Goal: Transaction & Acquisition: Purchase product/service

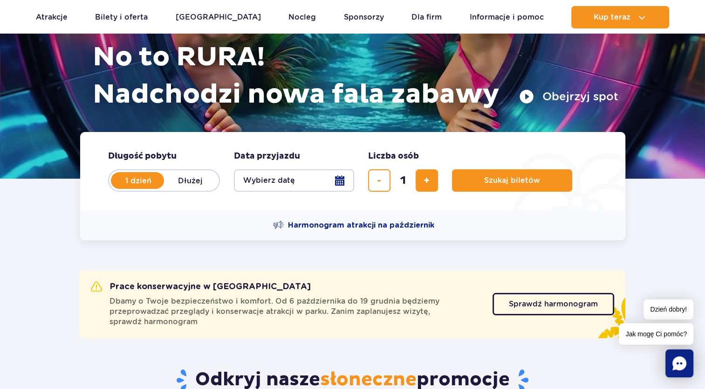
scroll to position [47, 0]
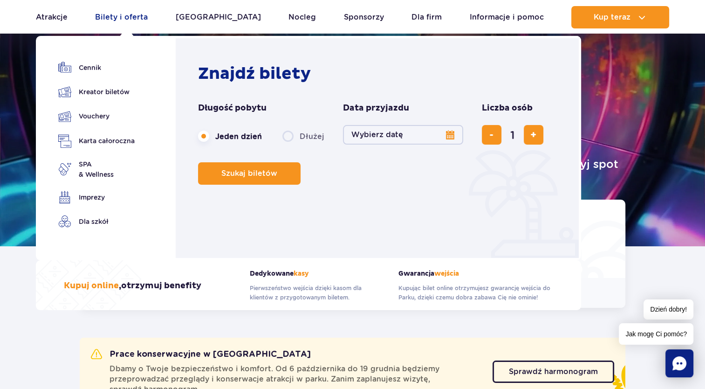
click at [118, 19] on link "Bilety i oferta" at bounding box center [121, 17] width 53 height 22
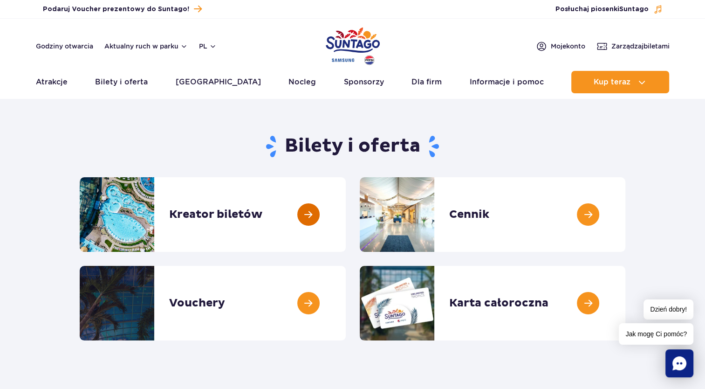
click at [346, 214] on link at bounding box center [346, 214] width 0 height 75
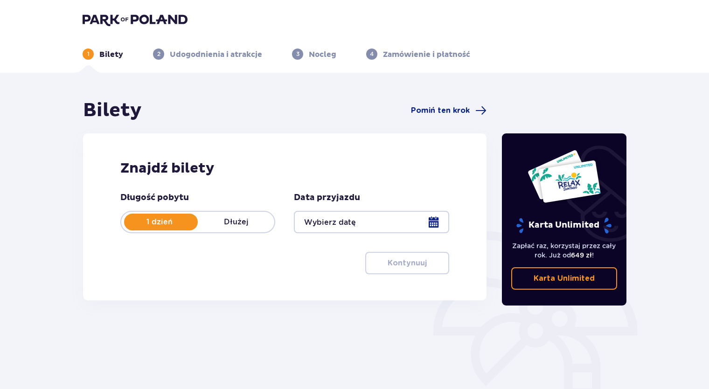
click at [224, 223] on p "Dłużej" at bounding box center [236, 222] width 76 height 10
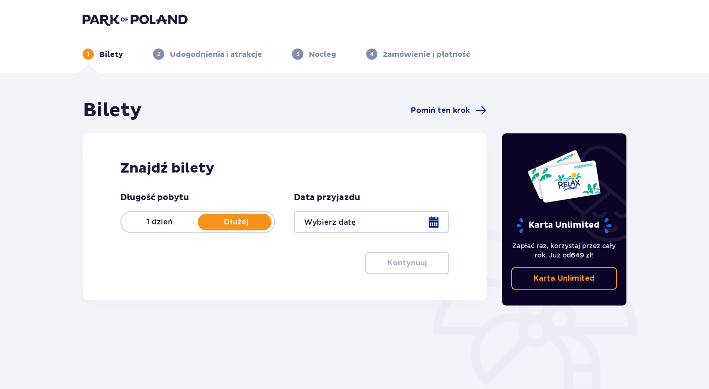
click at [173, 224] on p "1 dzień" at bounding box center [159, 222] width 76 height 10
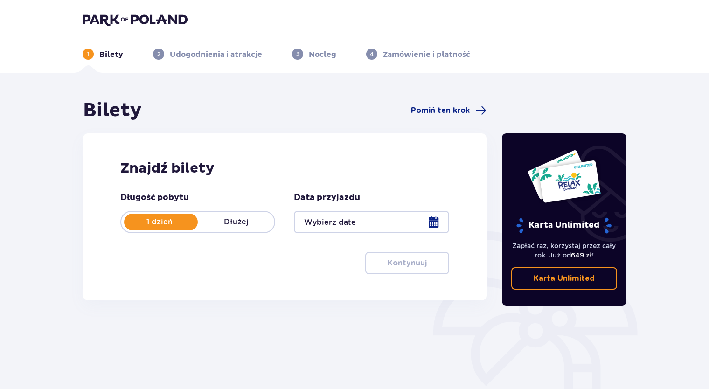
click at [434, 215] on div at bounding box center [371, 222] width 155 height 22
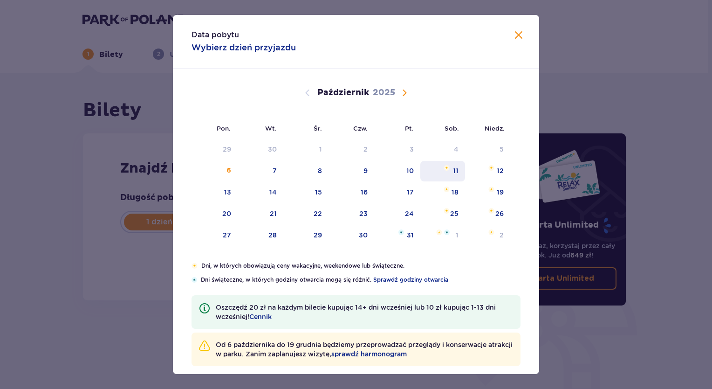
click at [446, 165] on img "sobota, 11 października 2025" at bounding box center [447, 168] width 6 height 6
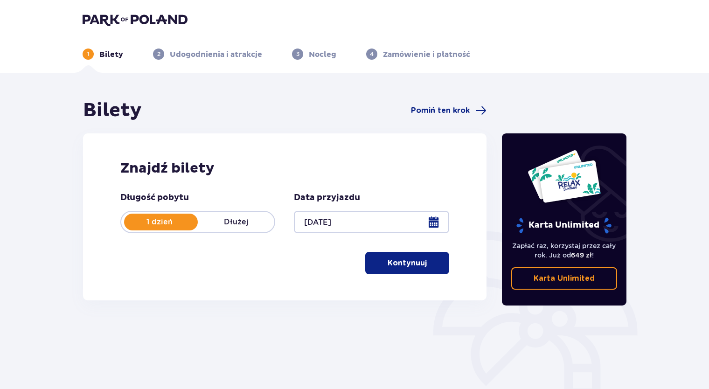
click at [391, 212] on div "Data przyjazdu 11.10.25" at bounding box center [371, 212] width 155 height 41
drag, startPoint x: 391, startPoint y: 213, endPoint x: 387, endPoint y: 224, distance: 12.1
click at [387, 224] on div at bounding box center [371, 222] width 155 height 22
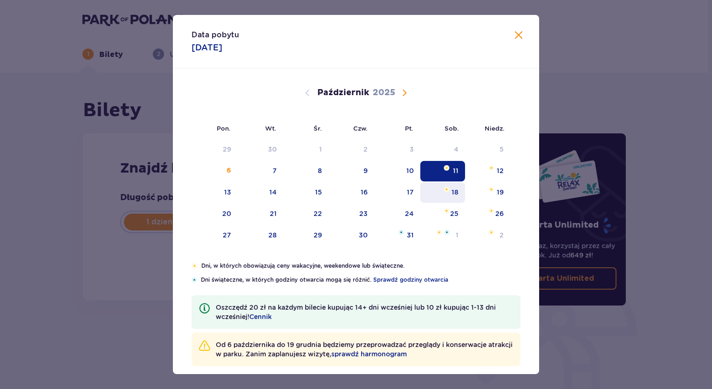
click at [437, 199] on div "18" at bounding box center [443, 192] width 45 height 21
type input "18.10.25"
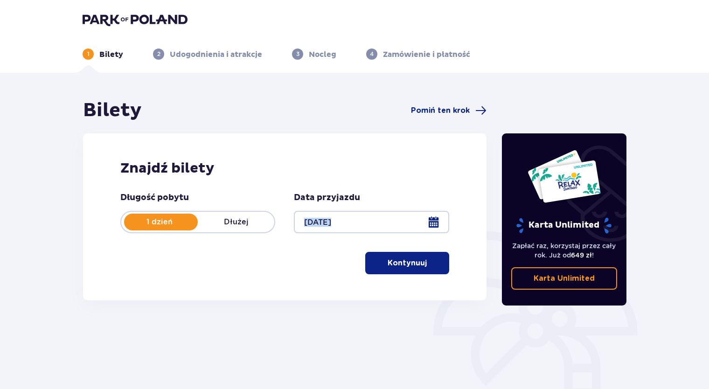
click at [392, 253] on button "Kontynuuj" at bounding box center [407, 263] width 84 height 22
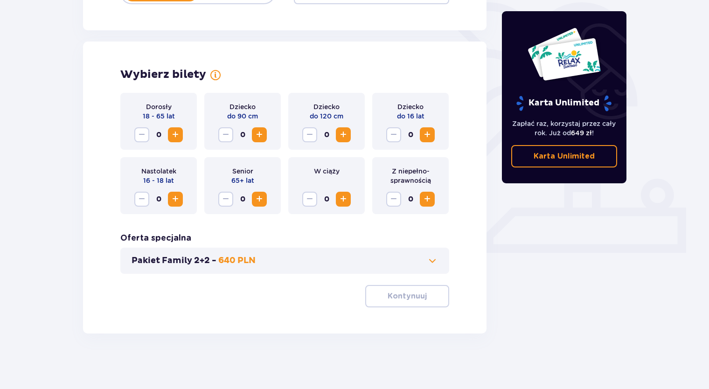
scroll to position [229, 0]
click at [171, 133] on span "Zwiększ" at bounding box center [175, 134] width 11 height 11
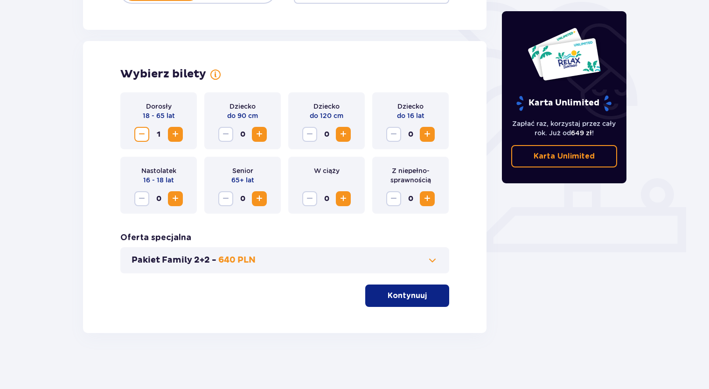
click at [170, 135] on span "Zwiększ" at bounding box center [175, 134] width 11 height 11
click at [430, 134] on span "Zwiększ" at bounding box center [427, 134] width 11 height 11
click at [428, 135] on span "Zwiększ" at bounding box center [427, 134] width 11 height 11
click at [434, 260] on span at bounding box center [432, 260] width 11 height 11
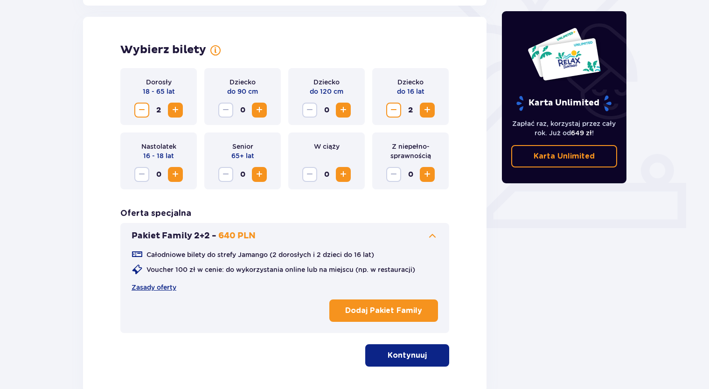
scroll to position [259, 0]
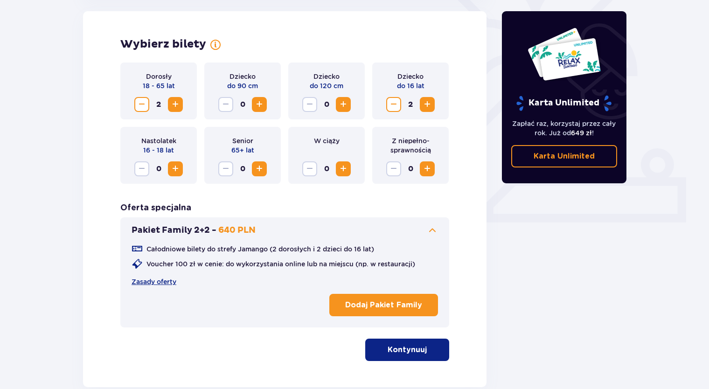
click at [590, 84] on div "Karta Unlimited" at bounding box center [563, 69] width 97 height 84
click at [584, 152] on p "Karta Unlimited" at bounding box center [563, 156] width 61 height 10
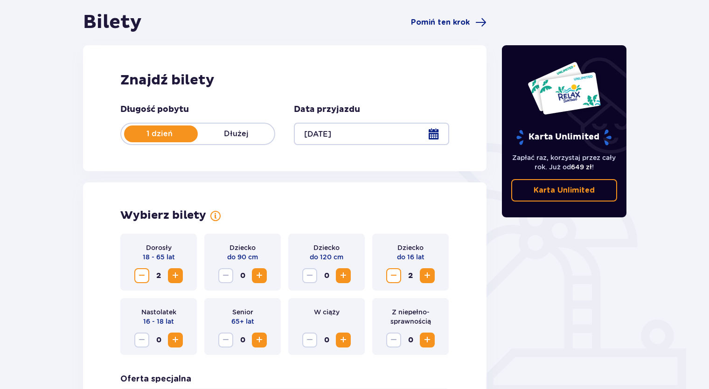
scroll to position [73, 0]
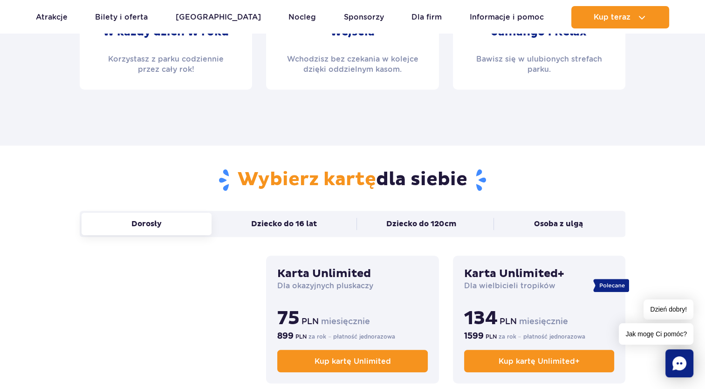
scroll to position [560, 0]
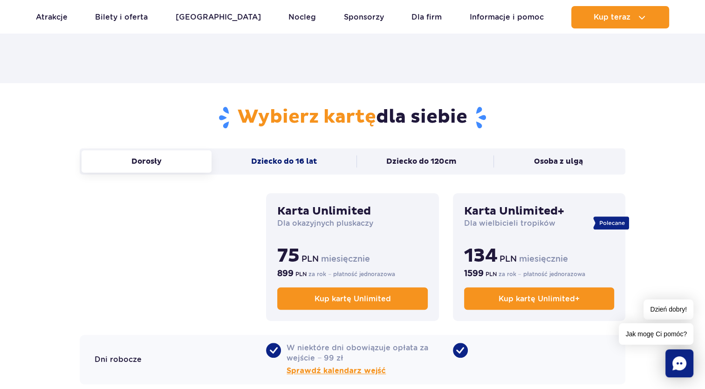
click at [298, 161] on button "Dziecko do 16 lat" at bounding box center [284, 161] width 130 height 22
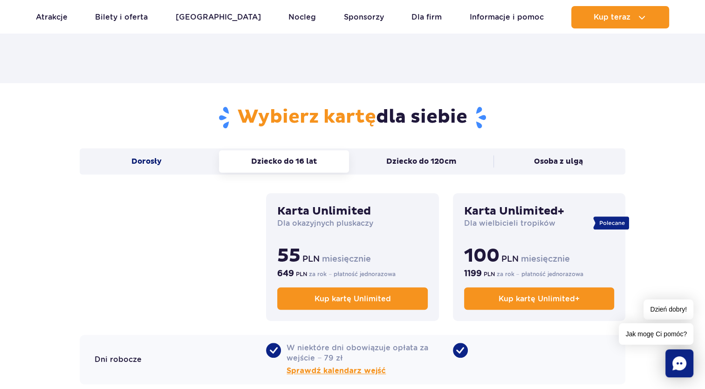
drag, startPoint x: 187, startPoint y: 153, endPoint x: 185, endPoint y: 159, distance: 6.3
click at [185, 159] on button "Dorosły" at bounding box center [147, 161] width 130 height 22
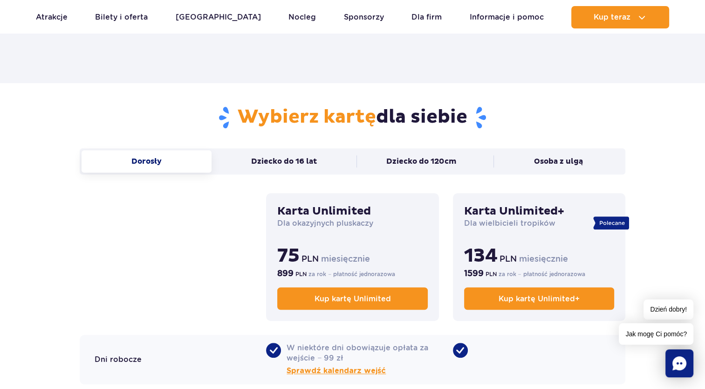
click at [185, 159] on button "Dorosły" at bounding box center [147, 161] width 130 height 22
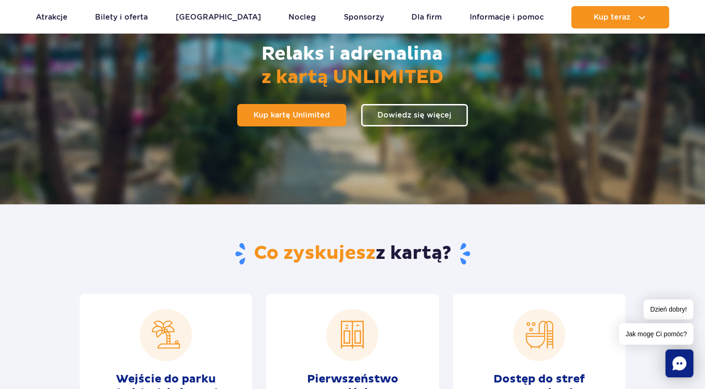
scroll to position [0, 0]
